Goal: Find specific page/section: Find specific page/section

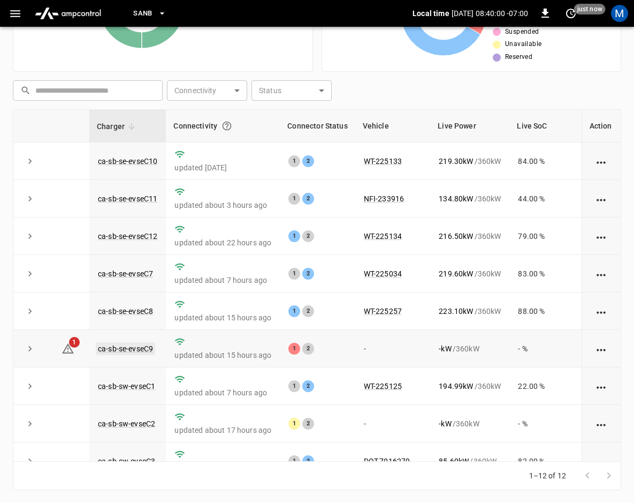
click at [104, 344] on link "ca-sb-se-evseC9" at bounding box center [125, 348] width 59 height 13
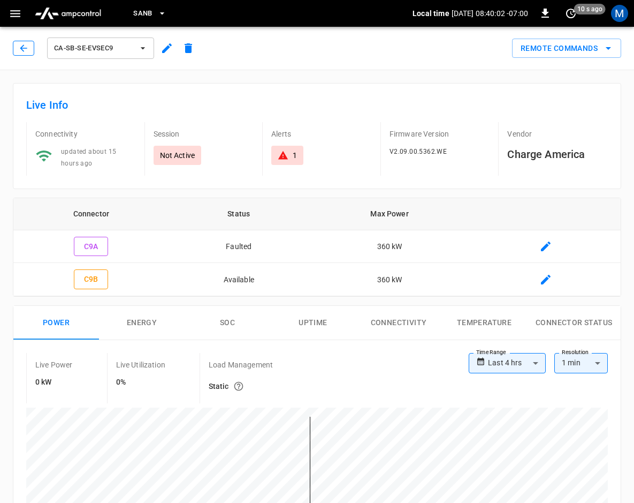
click at [26, 47] on icon "button" at bounding box center [23, 48] width 11 height 11
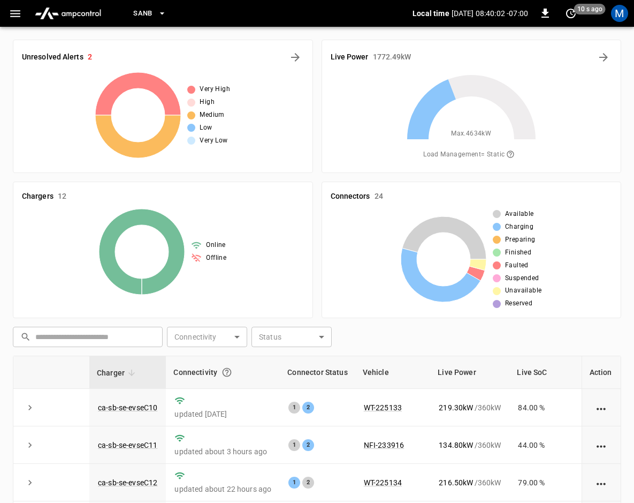
scroll to position [246, 0]
